Goal: Task Accomplishment & Management: Manage account settings

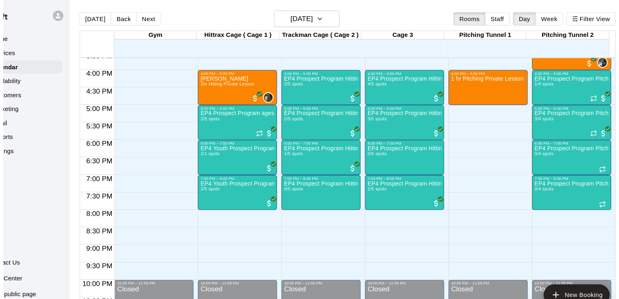
scroll to position [508, 0]
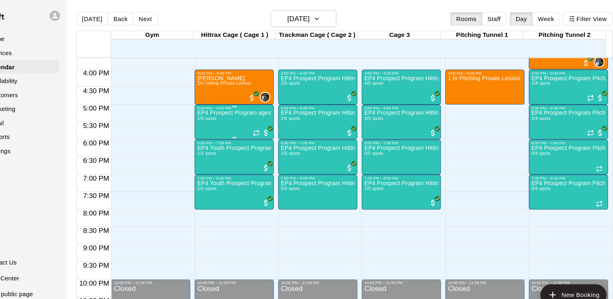
click at [247, 112] on div "EP4 Prospect Program ages [DEMOGRAPHIC_DATA] 2/5 spots" at bounding box center [246, 251] width 68 height 299
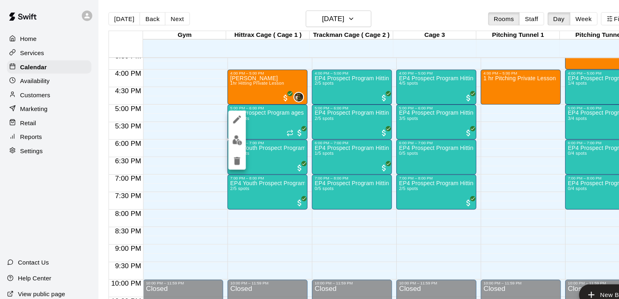
click at [225, 129] on button "edit" at bounding box center [219, 130] width 16 height 16
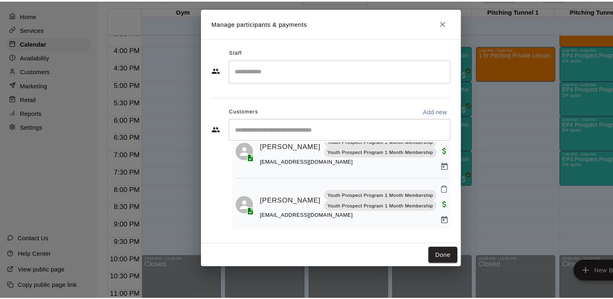
scroll to position [41, 0]
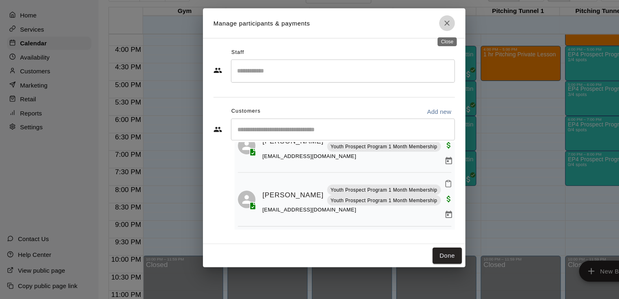
click at [416, 41] on icon "Close" at bounding box center [414, 43] width 8 height 8
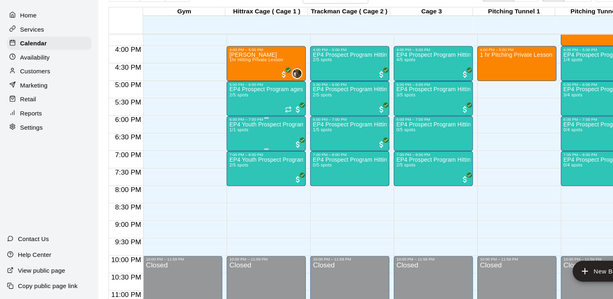
click at [237, 148] on div "EP4 Youth Prospect Program Hitting ( ages [DEMOGRAPHIC_DATA] ) 1/1 spots" at bounding box center [246, 283] width 68 height 299
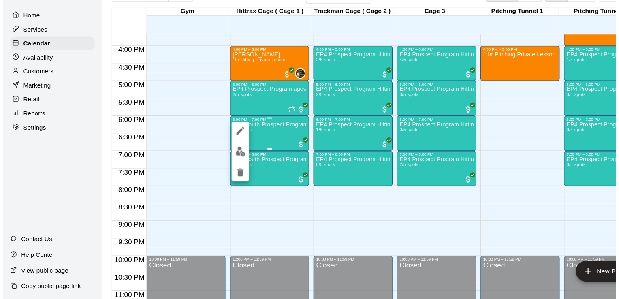
scroll to position [0, 0]
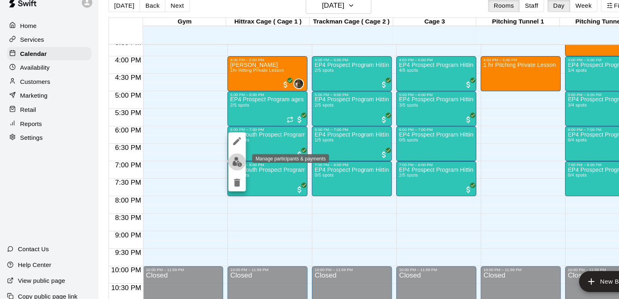
click at [226, 157] on button "edit" at bounding box center [219, 162] width 16 height 16
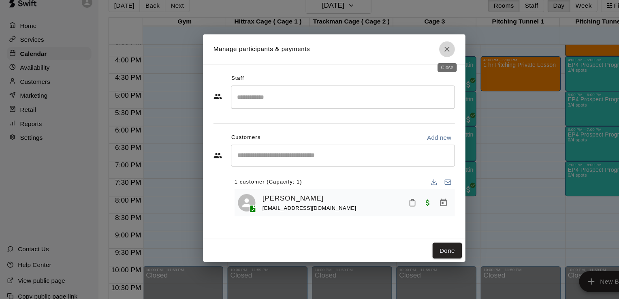
click at [414, 60] on icon "Close" at bounding box center [414, 58] width 8 height 8
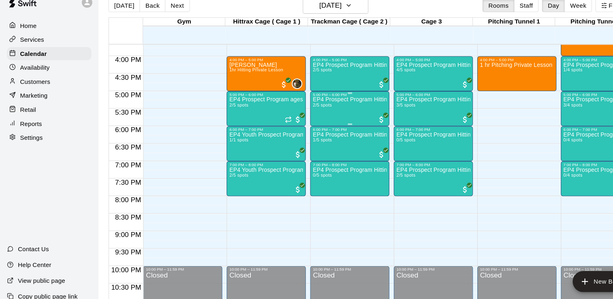
click at [322, 109] on div "EP4 Prospect Program Hitting ( 16u+ Slot ) 2/5 spots" at bounding box center [324, 251] width 68 height 299
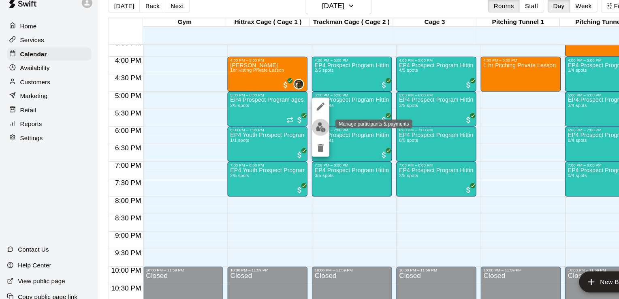
click at [298, 128] on img "edit" at bounding box center [296, 129] width 9 height 9
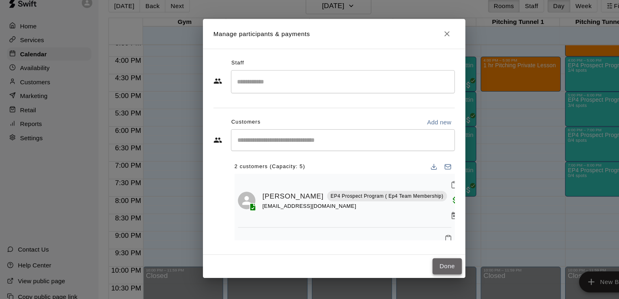
click at [418, 255] on button "Done" at bounding box center [414, 258] width 27 height 15
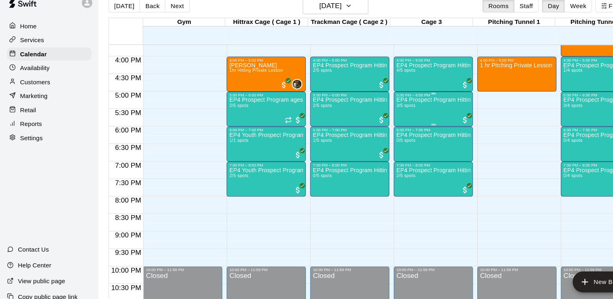
click at [410, 115] on div "EP4 Prospect Program Hitting ( ages [DEMOGRAPHIC_DATA] ) 3/5 spots" at bounding box center [401, 251] width 68 height 299
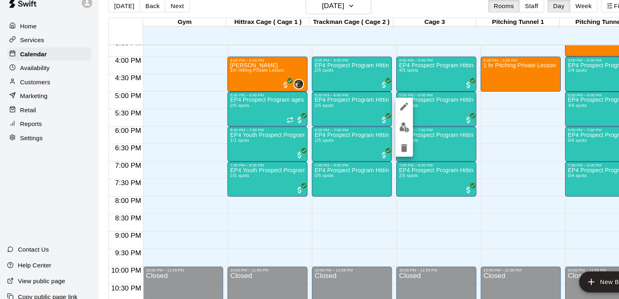
click at [240, 139] on div at bounding box center [309, 149] width 619 height 299
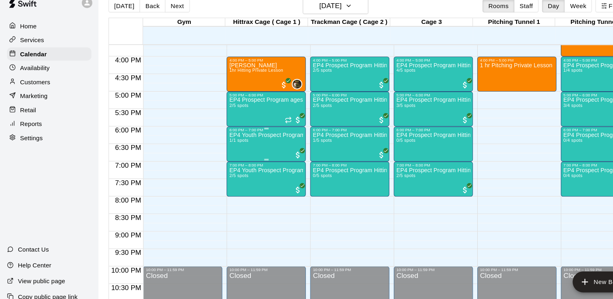
click at [259, 147] on div "EP4 Youth Prospect Program Hitting ( ages [DEMOGRAPHIC_DATA] ) 1/1 spots" at bounding box center [246, 283] width 68 height 299
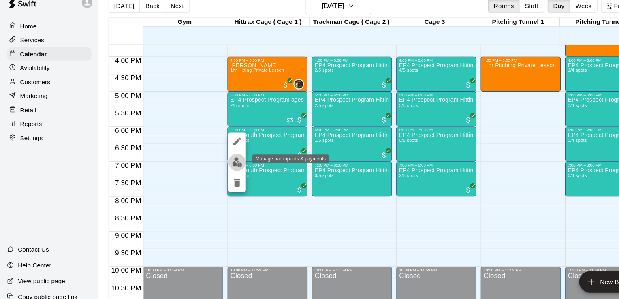
click at [220, 165] on img "edit" at bounding box center [219, 162] width 9 height 9
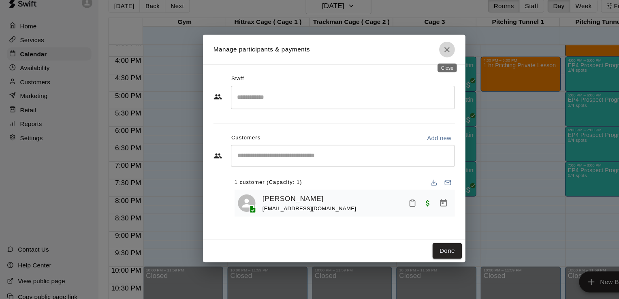
click at [415, 62] on icon "Close" at bounding box center [414, 58] width 8 height 8
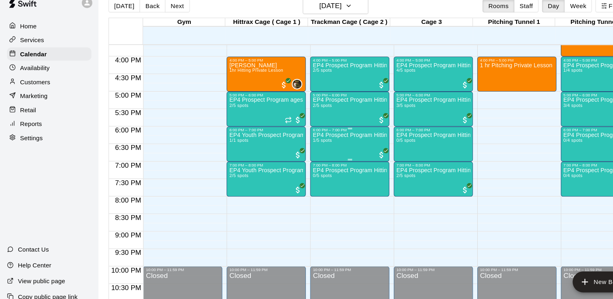
click at [332, 137] on p "EP4 Prospect Program Hitting ( 16u+ Slot )" at bounding box center [324, 137] width 68 height 0
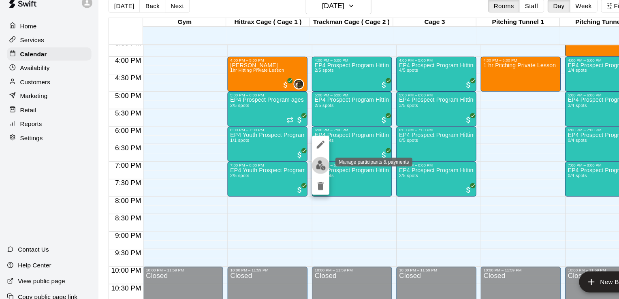
click at [296, 162] on img "edit" at bounding box center [296, 164] width 9 height 9
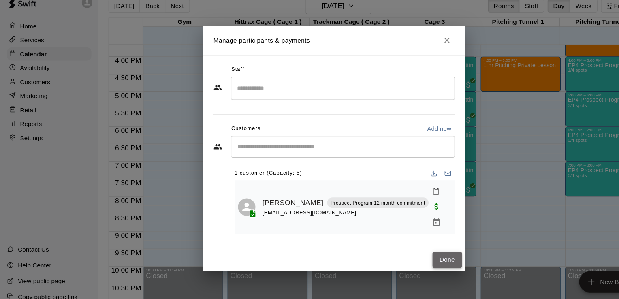
click at [420, 245] on button "Done" at bounding box center [414, 252] width 27 height 15
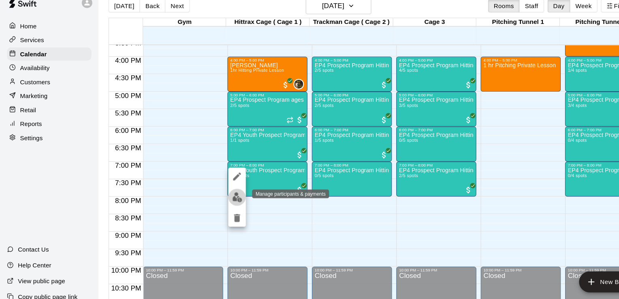
click at [216, 197] on img "edit" at bounding box center [219, 194] width 9 height 9
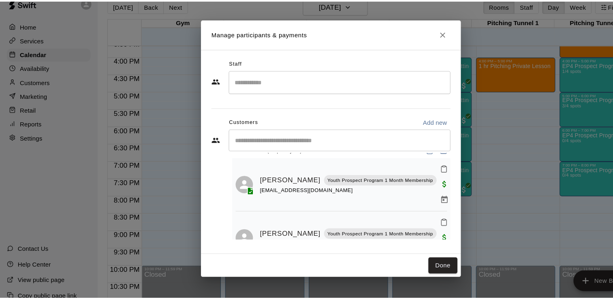
scroll to position [28, 0]
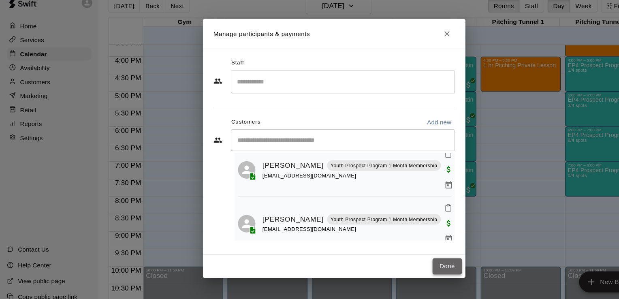
click at [416, 258] on button "Done" at bounding box center [414, 258] width 27 height 15
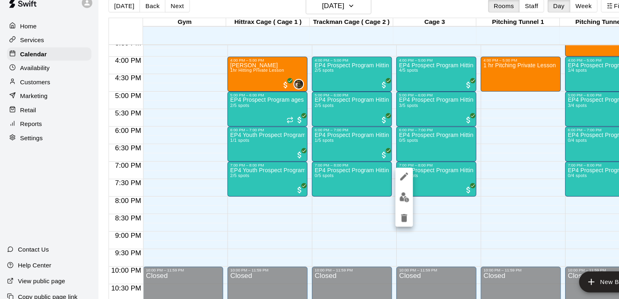
click at [482, 177] on div at bounding box center [309, 149] width 619 height 299
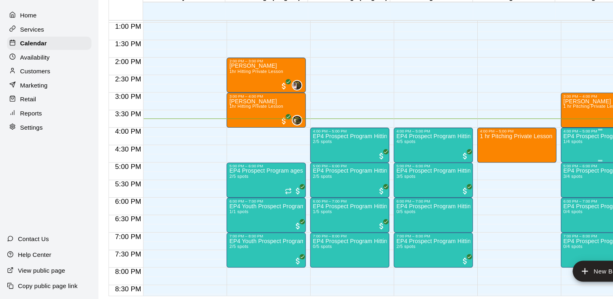
scroll to position [13, 0]
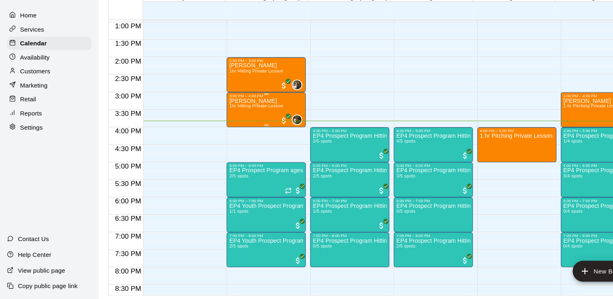
click at [260, 118] on div "[PERSON_NAME] 1hr Hitting Private Lesson" at bounding box center [237, 262] width 50 height 299
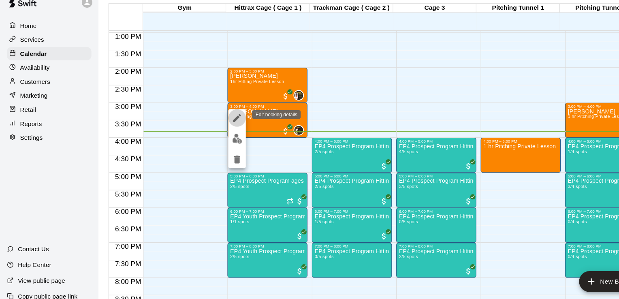
click at [218, 124] on icon "edit" at bounding box center [220, 122] width 10 height 10
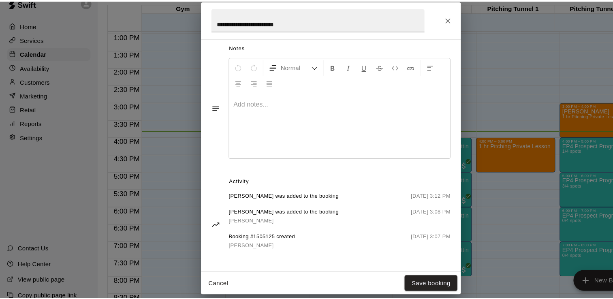
scroll to position [230, 0]
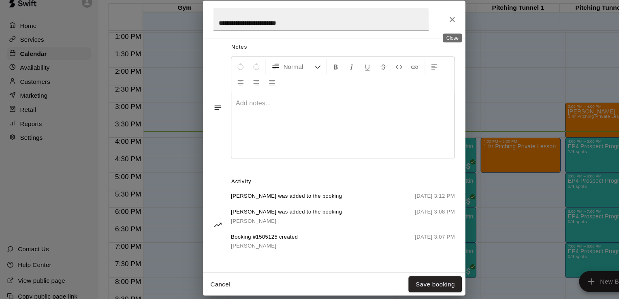
click at [418, 30] on icon "Close" at bounding box center [419, 30] width 8 height 8
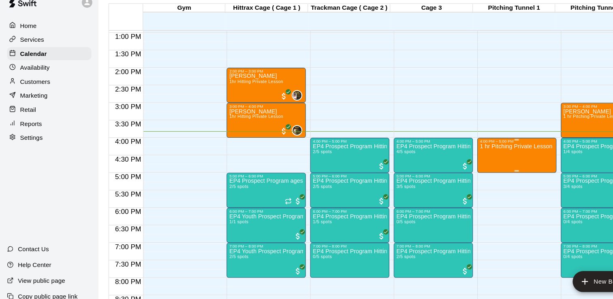
click at [467, 148] on p "1 hr Pitching Private Lesson" at bounding box center [477, 148] width 67 height 0
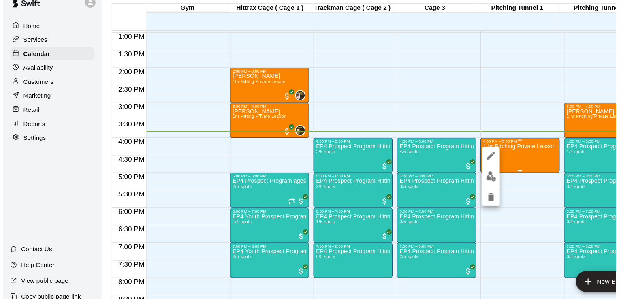
scroll to position [13, 0]
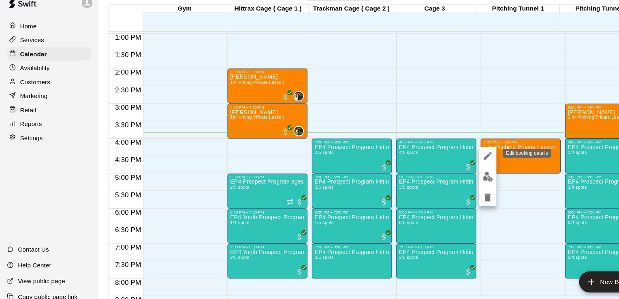
click at [454, 157] on icon "edit" at bounding box center [452, 156] width 10 height 10
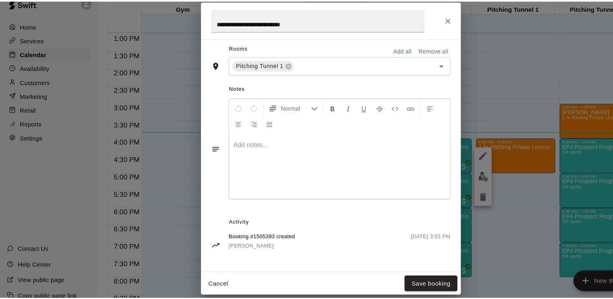
scroll to position [178, 0]
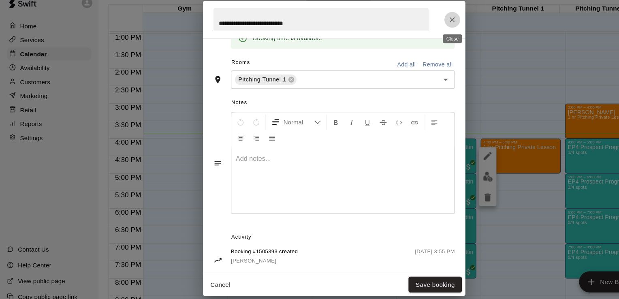
click at [418, 28] on icon "Close" at bounding box center [419, 30] width 8 height 8
